Goal: Task Accomplishment & Management: Use online tool/utility

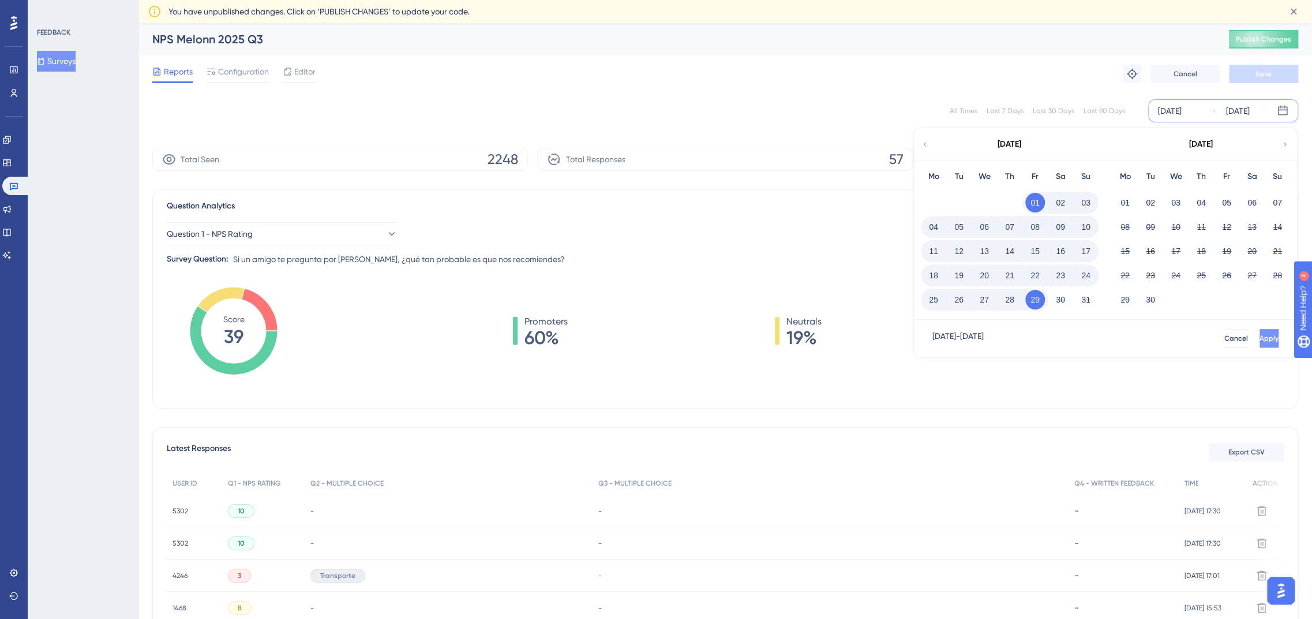
click at [1260, 339] on button "Apply" at bounding box center [1269, 338] width 19 height 18
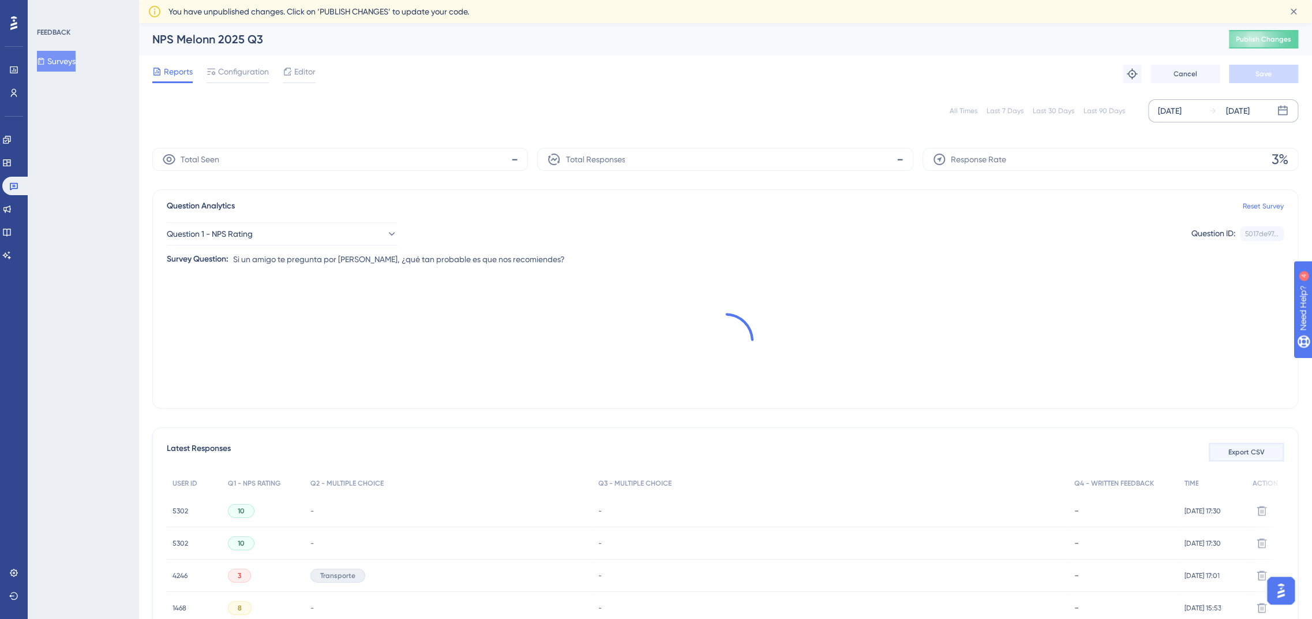
click at [1257, 456] on button "Export CSV" at bounding box center [1246, 452] width 75 height 18
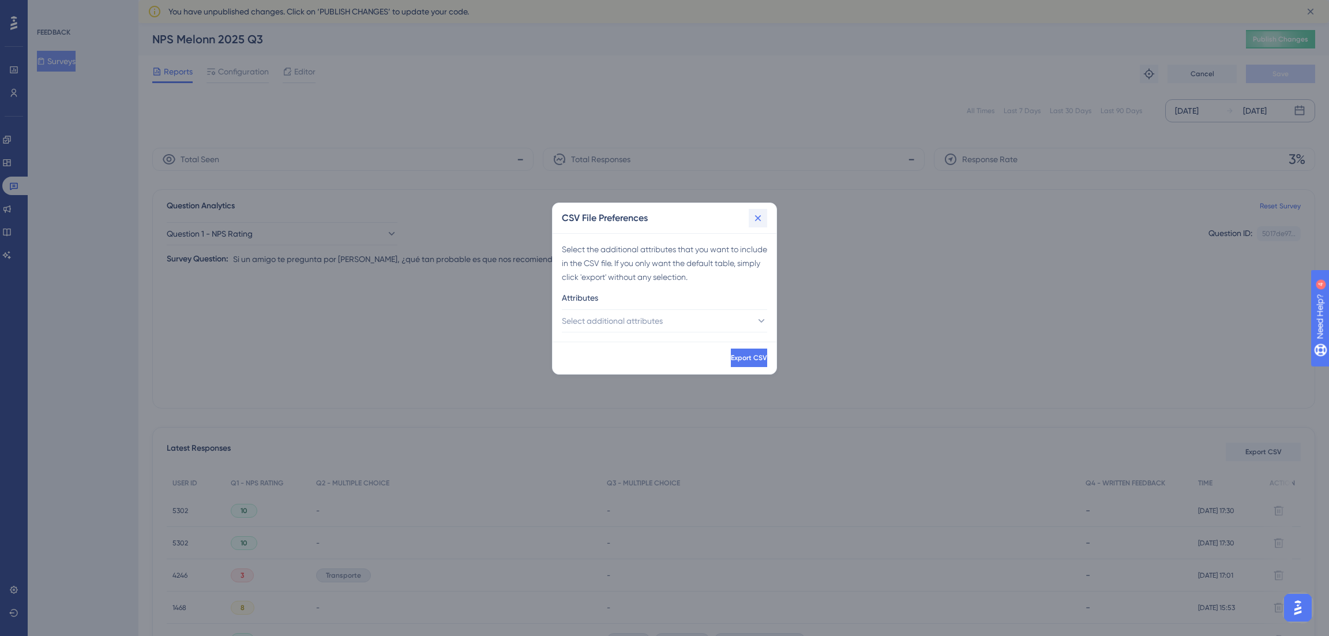
click at [752, 209] on div "CSV File Preferences" at bounding box center [665, 218] width 224 height 30
click at [759, 219] on icon at bounding box center [758, 218] width 6 height 6
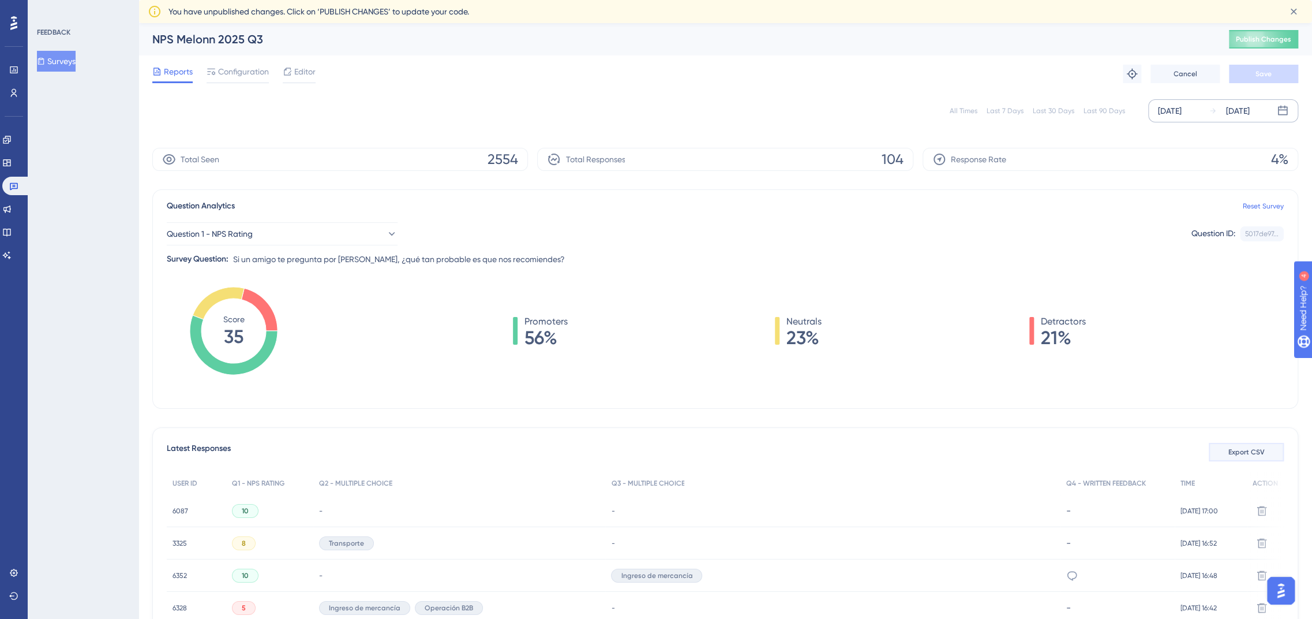
click at [1253, 450] on span "Export CSV" at bounding box center [1246, 451] width 36 height 9
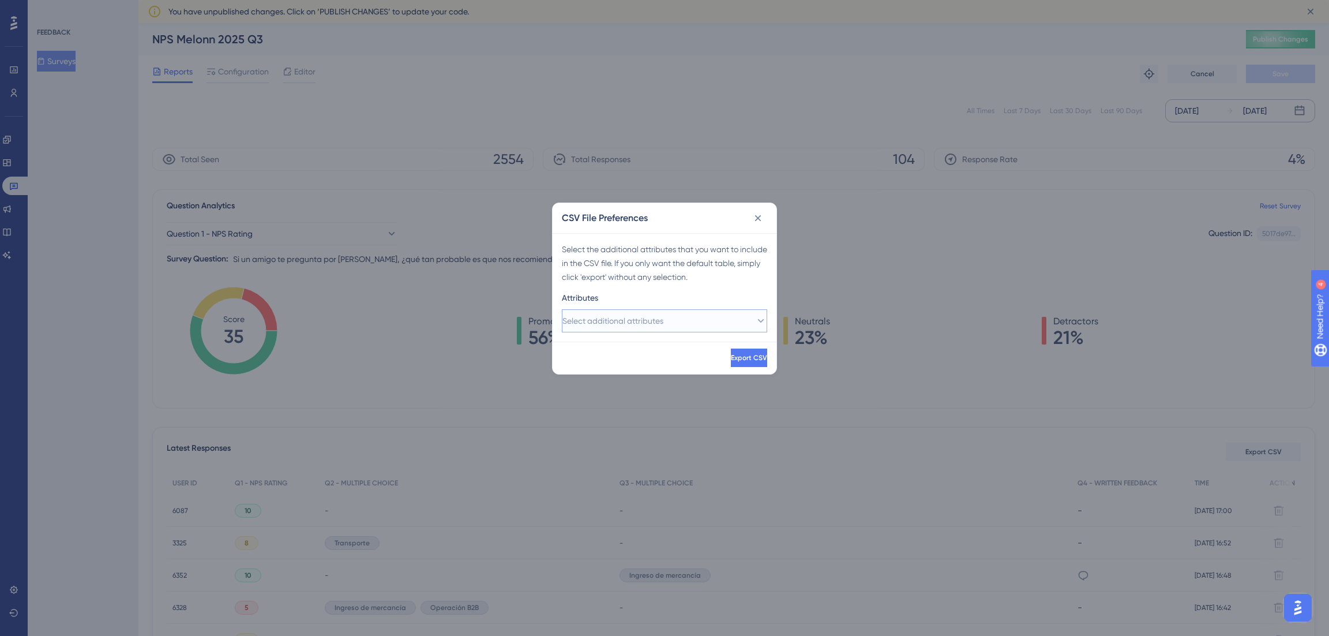
click at [706, 325] on button "Select additional attributes" at bounding box center [664, 320] width 205 height 23
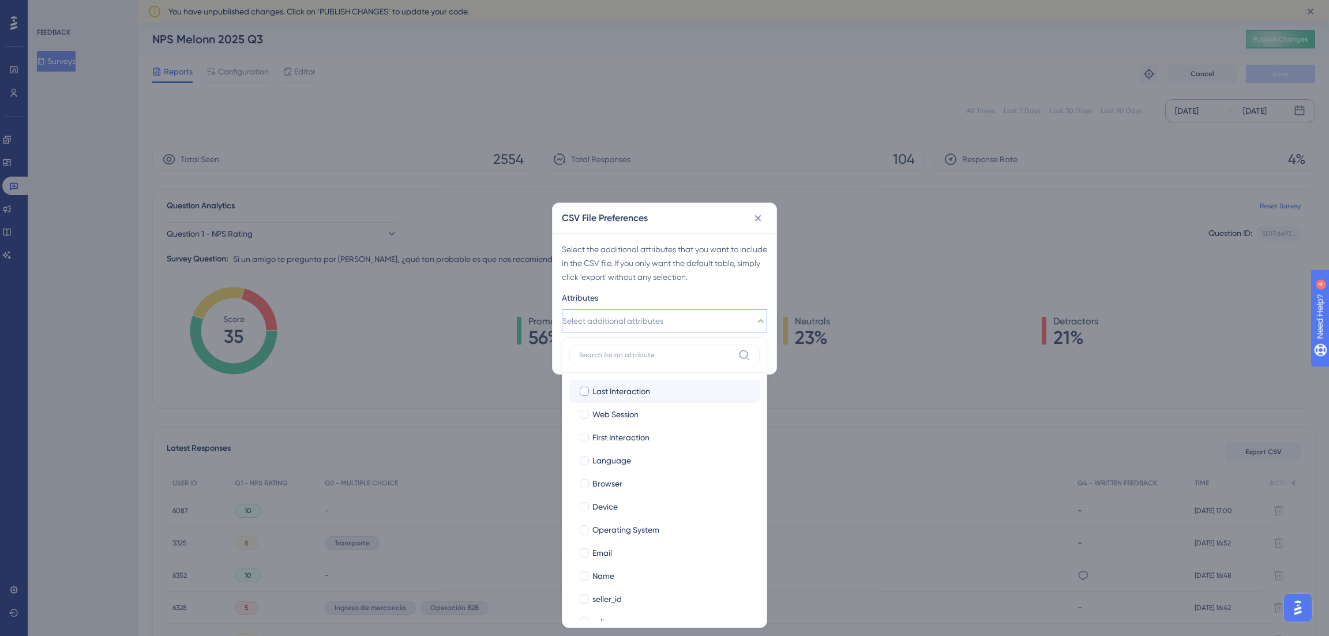
click at [591, 391] on label "Last Interaction" at bounding box center [665, 391] width 172 height 14
checkbox input "true"
click at [596, 415] on span "Web Session" at bounding box center [616, 414] width 46 height 14
checkbox input "true"
click at [595, 430] on span "First Interaction" at bounding box center [621, 437] width 57 height 14
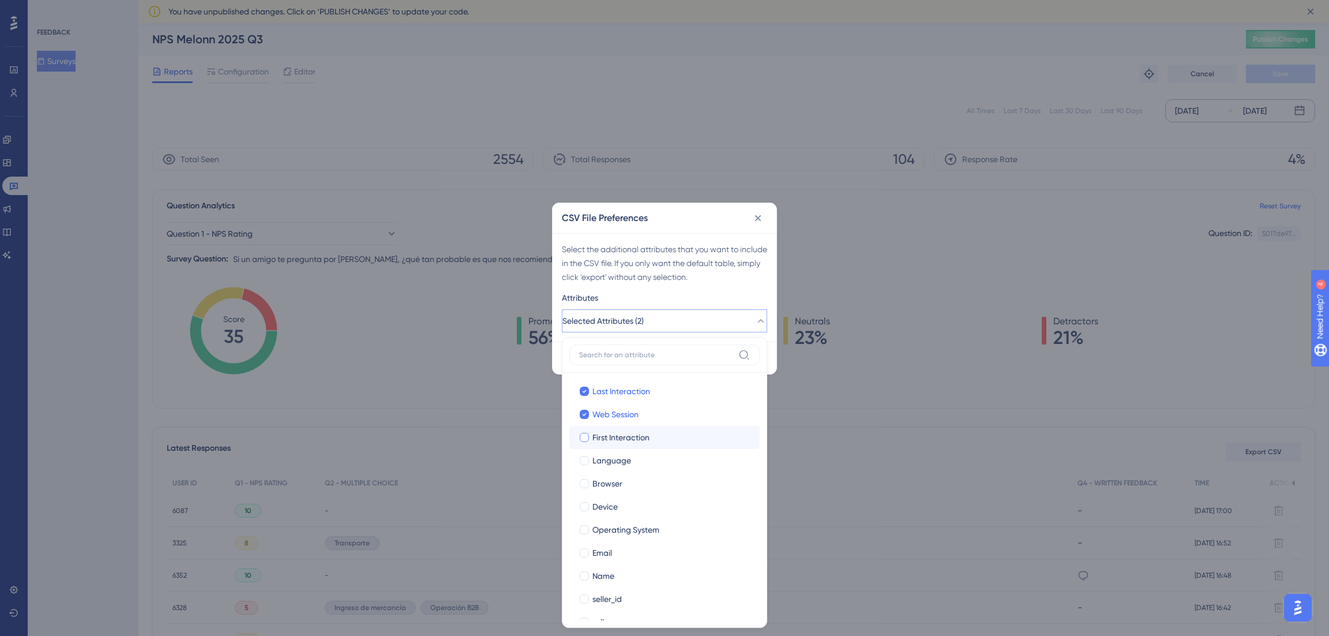
checkbox input "true"
click at [598, 460] on span "Language" at bounding box center [612, 461] width 39 height 14
checkbox input "true"
click at [600, 477] on span "Browser" at bounding box center [608, 484] width 30 height 14
checkbox input "true"
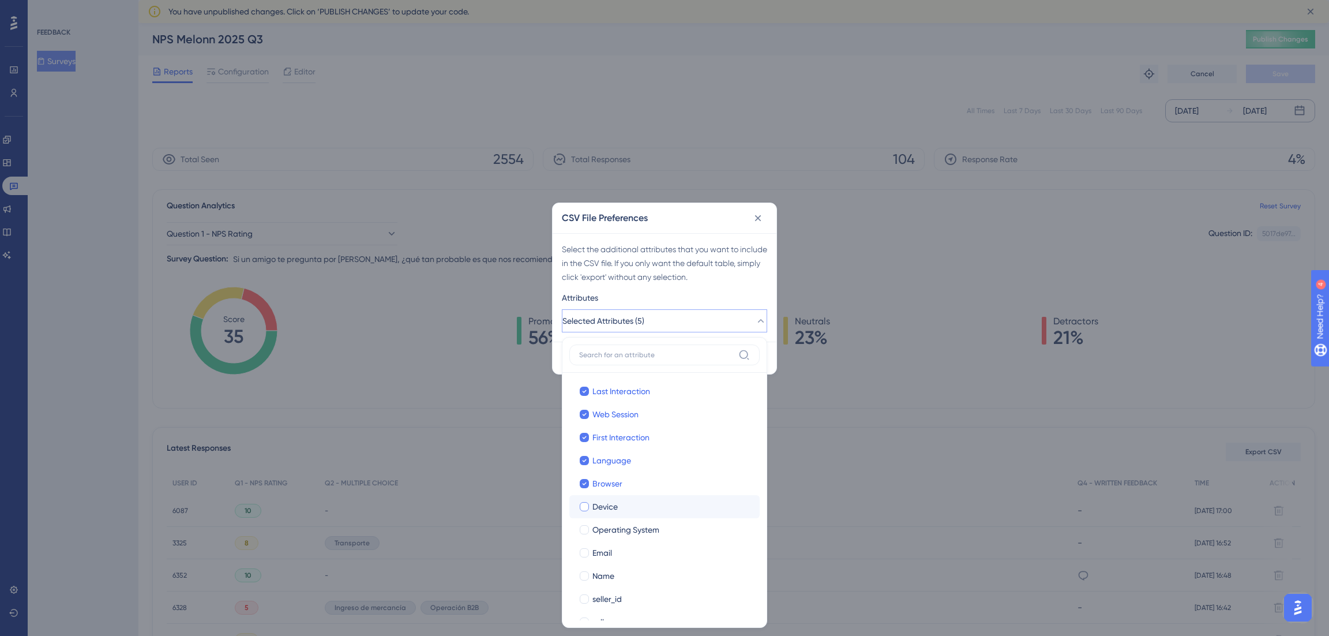
click at [598, 505] on span "Device" at bounding box center [605, 507] width 25 height 14
checkbox input "true"
click at [597, 524] on span "Operating System" at bounding box center [626, 530] width 67 height 14
checkbox input "true"
click at [598, 555] on span "Email" at bounding box center [603, 553] width 20 height 14
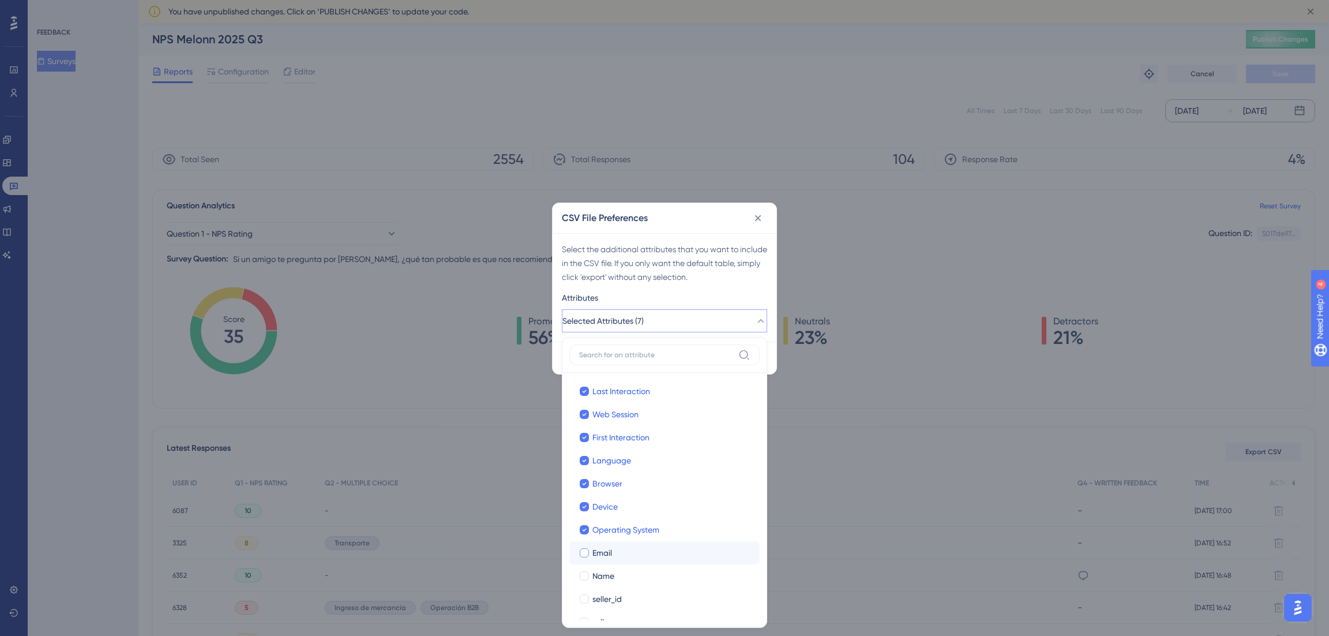
checkbox input "true"
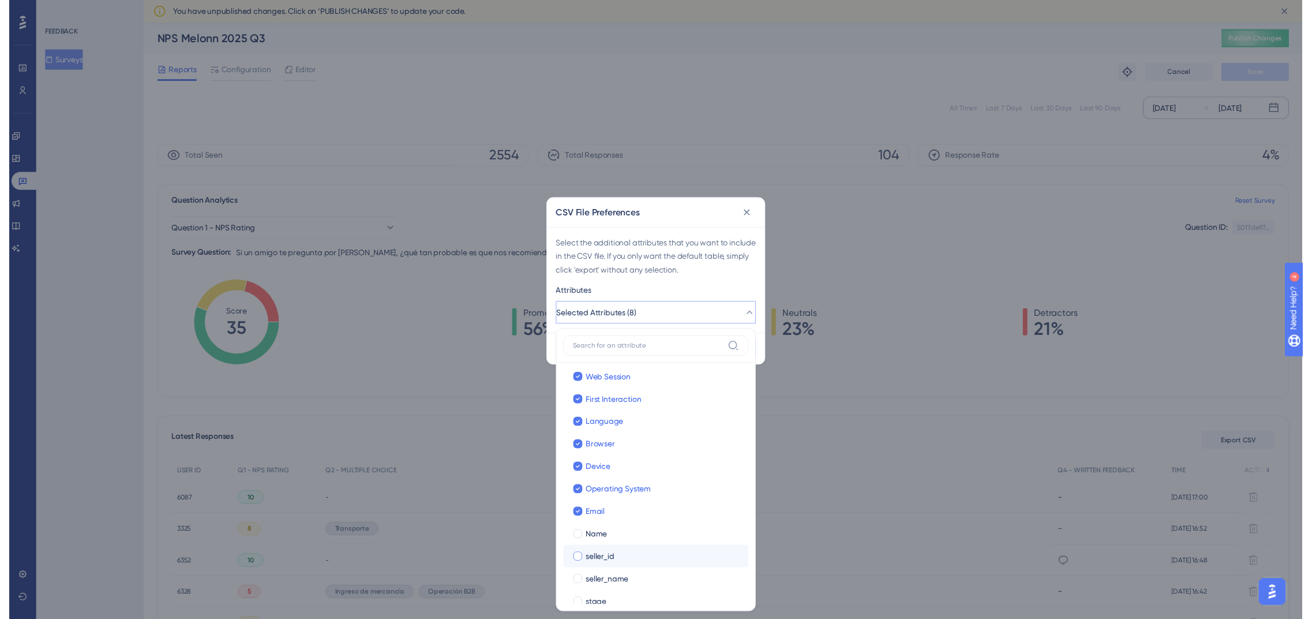
scroll to position [43, 0]
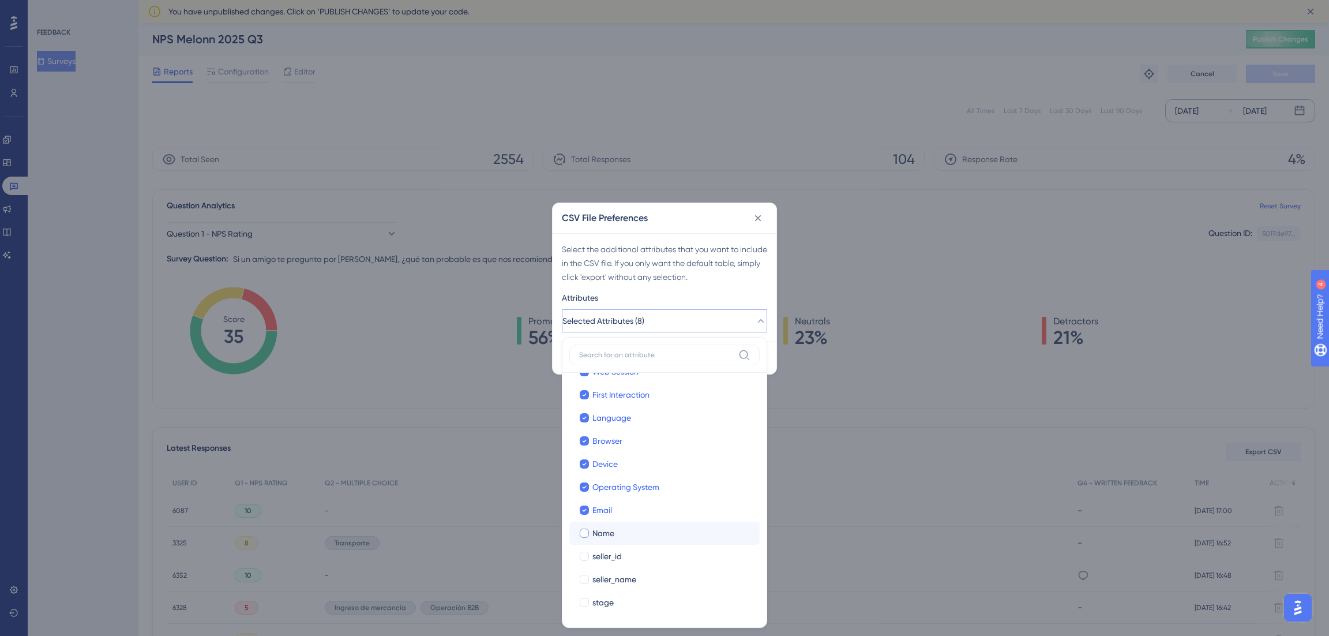
click at [599, 532] on span "Name" at bounding box center [604, 533] width 22 height 14
checkbox input "true"
click at [604, 554] on span "seller_id" at bounding box center [607, 556] width 29 height 14
checkbox input "true"
click at [609, 579] on span "seller_name" at bounding box center [615, 579] width 44 height 14
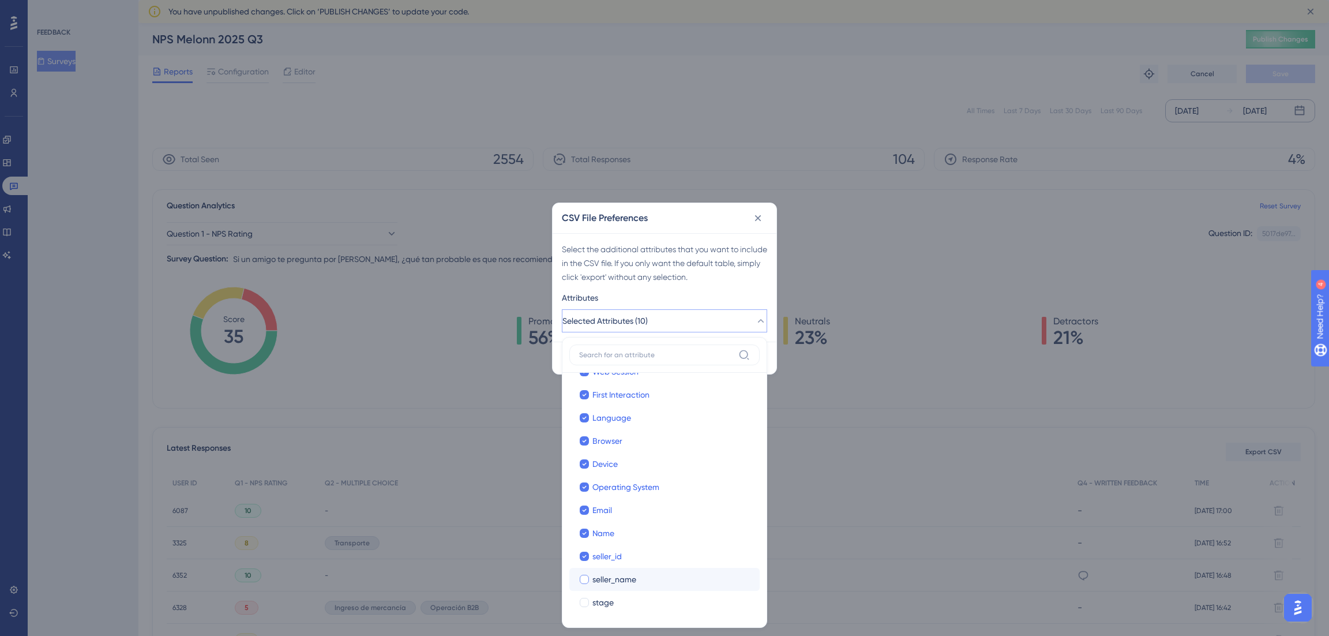
checkbox input "true"
click at [609, 604] on span "stage" at bounding box center [603, 602] width 21 height 14
checkbox input "true"
click at [673, 280] on div "Select the additional attributes that you want to include in the CSV file. If y…" at bounding box center [664, 263] width 205 height 42
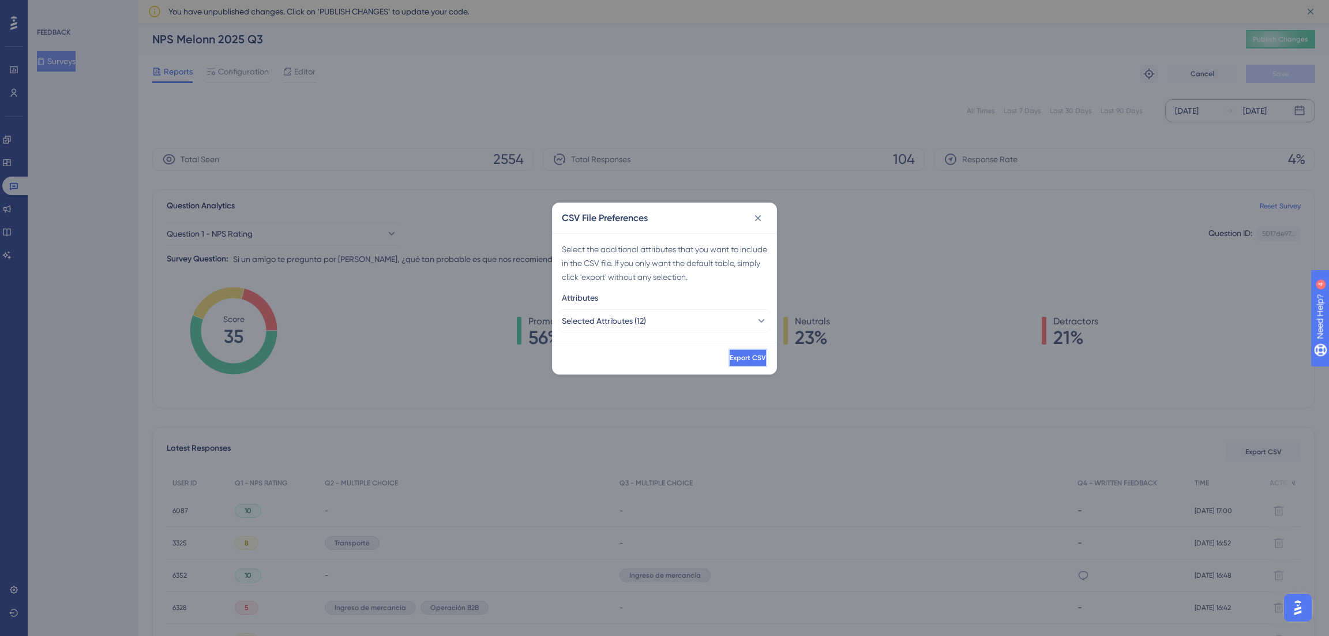
click at [729, 364] on button "Export CSV" at bounding box center [748, 358] width 39 height 18
